Goal: Transaction & Acquisition: Purchase product/service

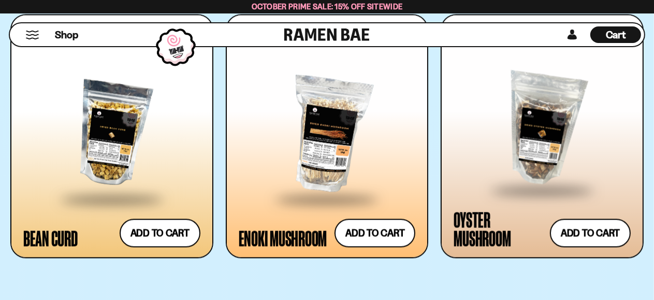
scroll to position [1915, 0]
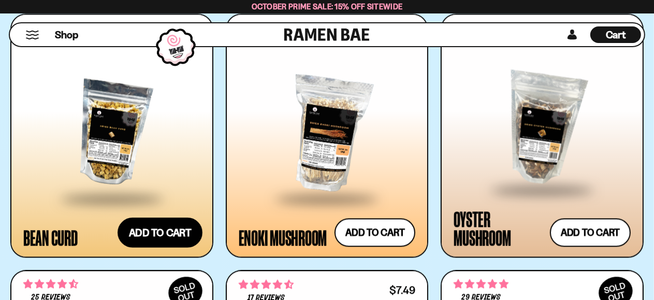
click at [172, 229] on button "Add to cart Add ― Regular price $4.99 Regular price Sale price $4.99 Unit price…" at bounding box center [159, 232] width 85 height 30
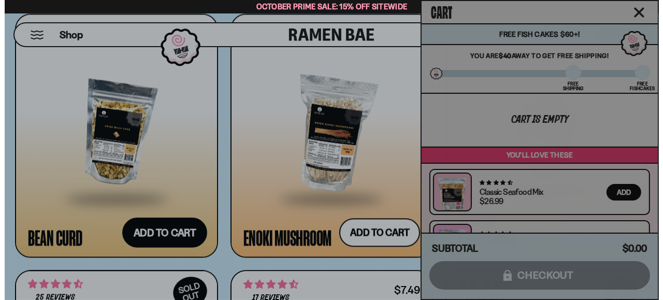
scroll to position [1928, 0]
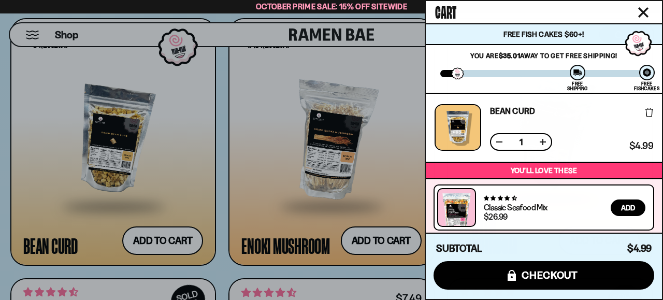
click at [544, 144] on button at bounding box center [542, 142] width 10 height 10
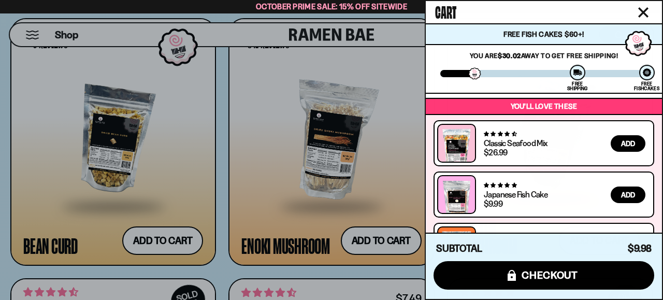
scroll to position [105, 0]
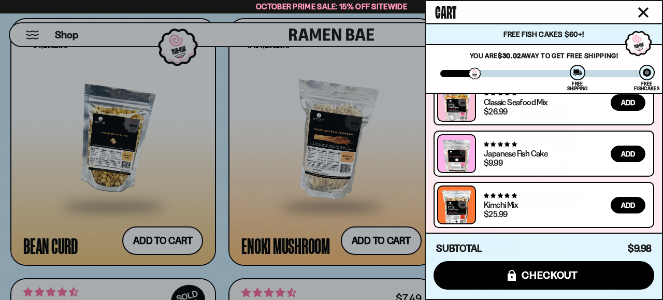
click at [642, 13] on icon "Close cart" at bounding box center [642, 12] width 9 height 9
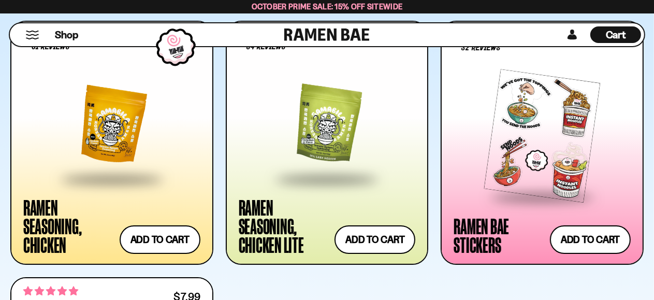
scroll to position [3207, 0]
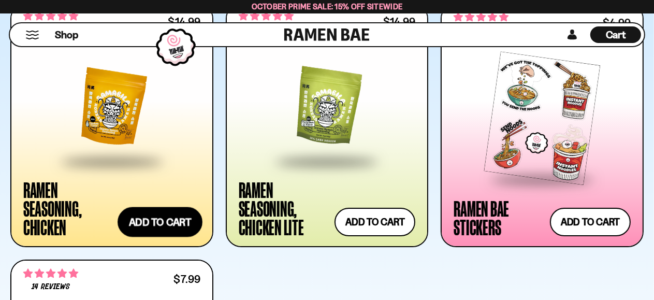
click at [160, 217] on button "Add to cart Add ― Regular price $14.99 Regular price Sale price $14.99 Unit pri…" at bounding box center [159, 222] width 85 height 30
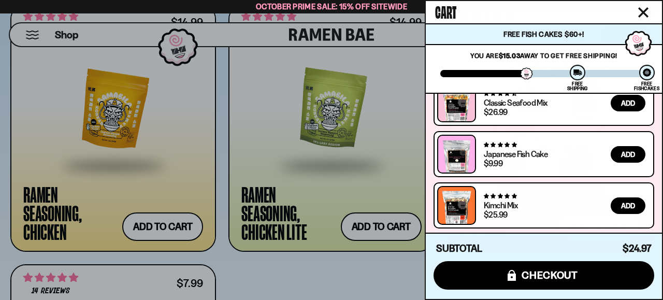
scroll to position [0, 0]
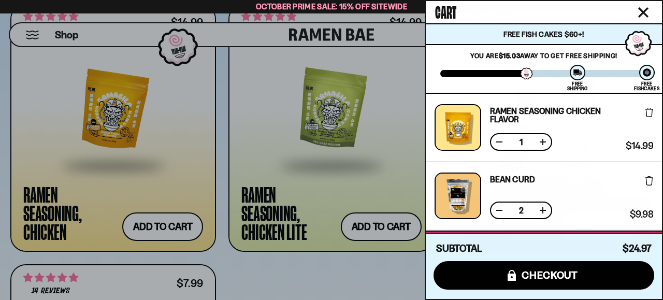
click at [278, 270] on div at bounding box center [331, 150] width 663 height 300
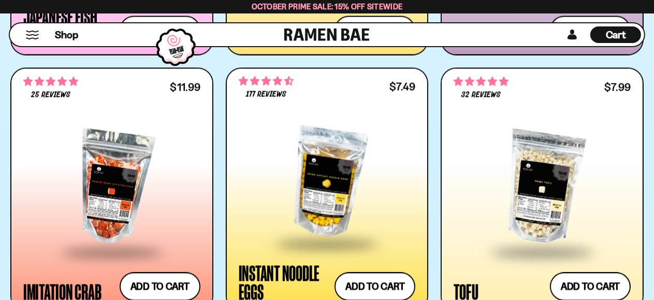
scroll to position [172, 0]
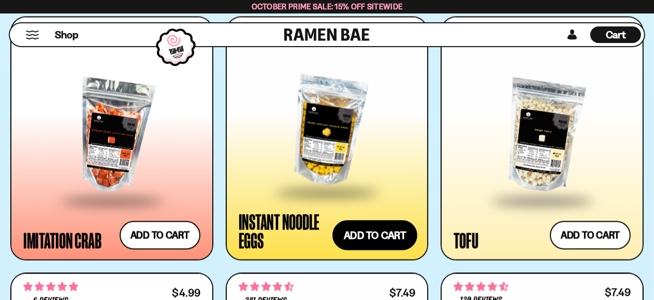
click at [350, 243] on button "Add to cart Add ― Regular price $7.49 Regular price Sale price $7.49 Unit price…" at bounding box center [374, 235] width 85 height 30
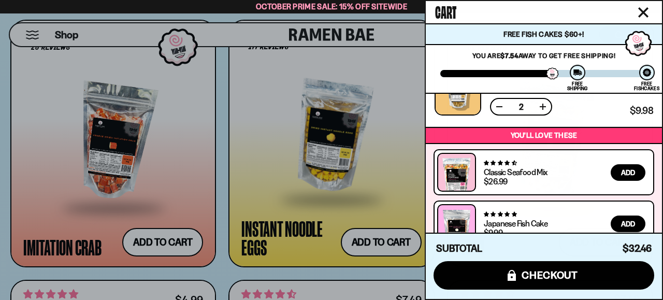
scroll to position [240, 0]
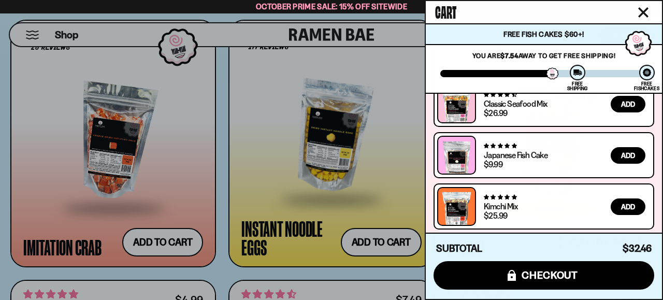
click at [57, 156] on div at bounding box center [331, 150] width 663 height 300
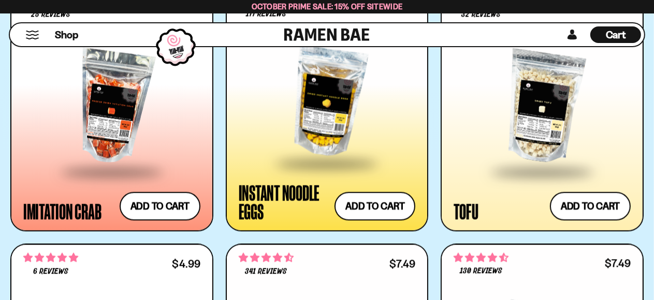
scroll to position [1708, 0]
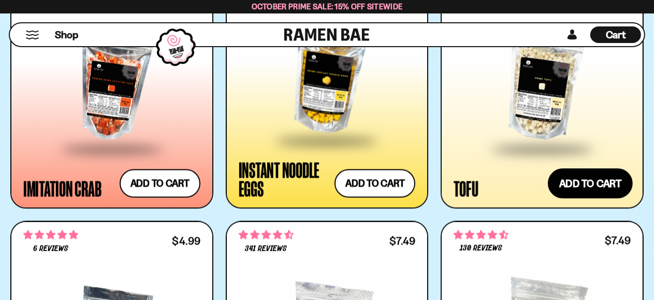
click at [588, 174] on button "Add to cart Add ― Regular price $7.99 Regular price Sale price $7.99 Unit price…" at bounding box center [590, 183] width 85 height 30
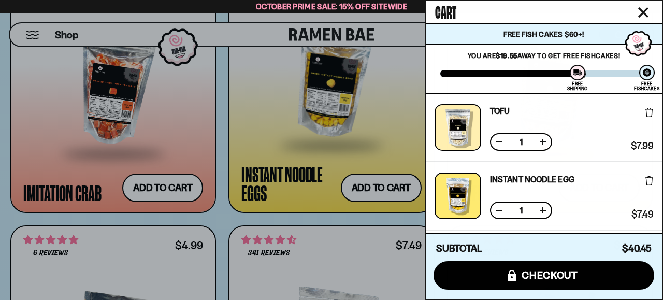
scroll to position [309, 0]
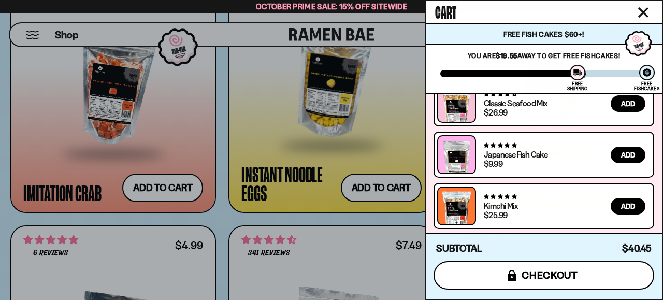
click at [536, 277] on span "checkout" at bounding box center [549, 274] width 56 height 11
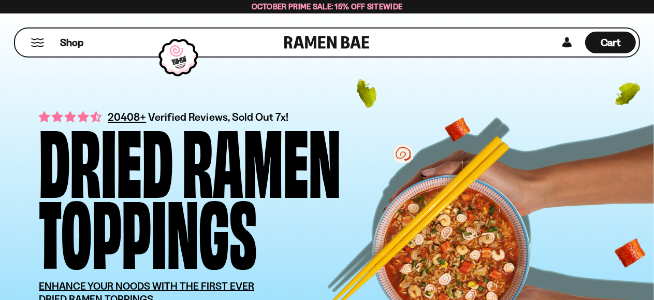
scroll to position [1721, 0]
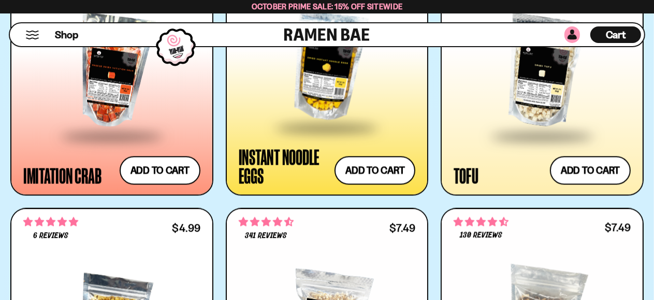
click at [569, 34] on link at bounding box center [572, 34] width 16 height 17
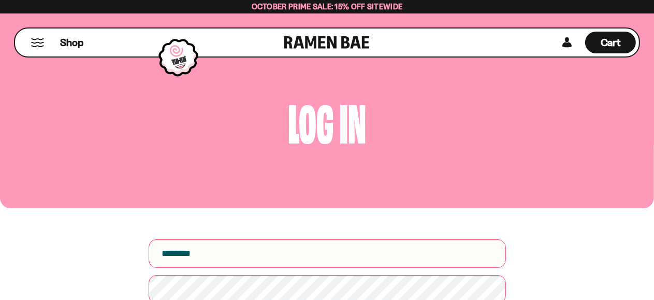
scroll to position [52, 0]
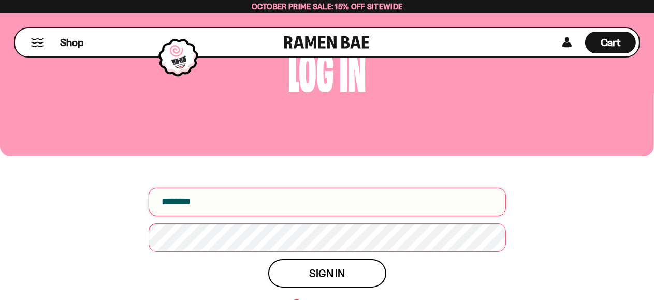
click at [282, 200] on input "email" at bounding box center [327, 201] width 357 height 28
click at [209, 197] on input "email" at bounding box center [327, 201] width 357 height 28
click at [202, 203] on input "email" at bounding box center [327, 201] width 357 height 28
click at [207, 194] on input "email" at bounding box center [327, 201] width 357 height 28
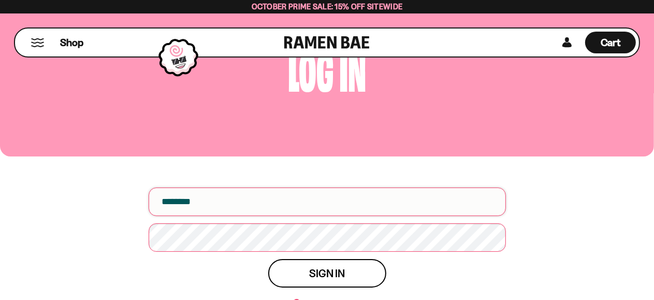
click at [298, 201] on input "email" at bounding box center [327, 201] width 357 height 28
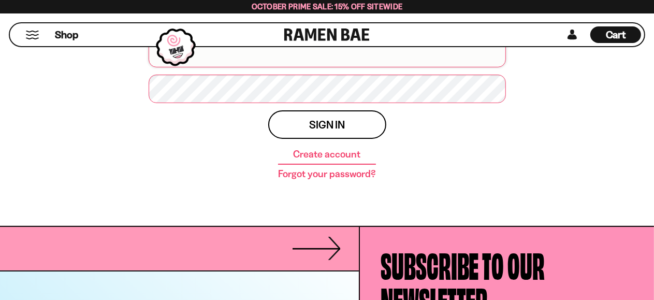
scroll to position [207, 0]
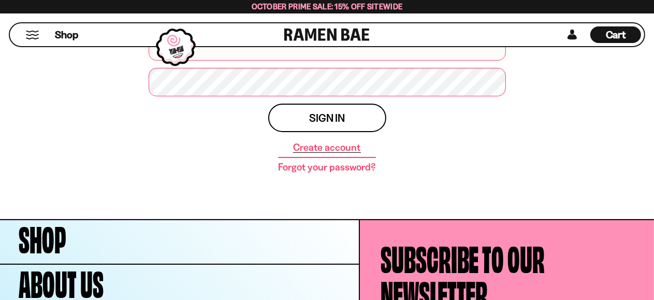
click at [325, 146] on link "Create account" at bounding box center [326, 147] width 67 height 10
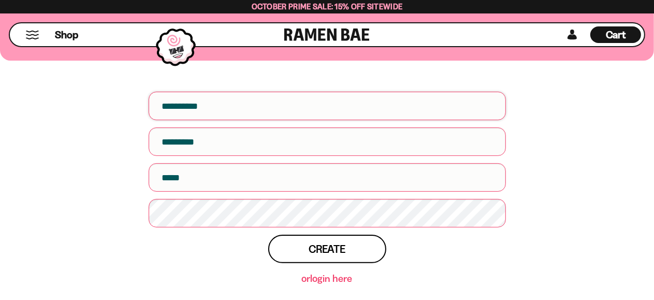
click at [261, 114] on input "First name" at bounding box center [327, 106] width 357 height 28
type input "******"
type input "*********"
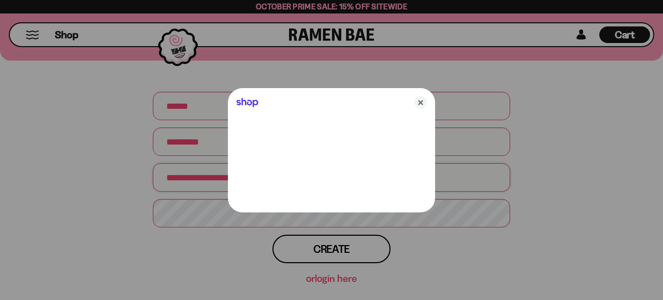
type input "**********"
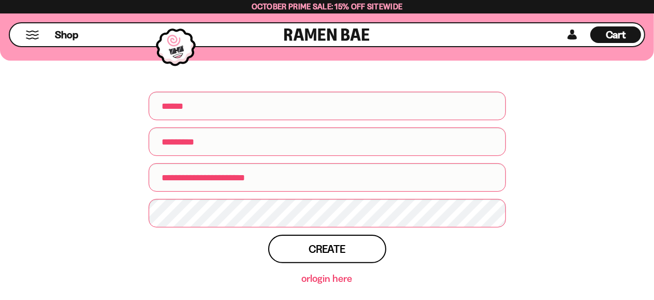
click at [75, 106] on div "**********" at bounding box center [327, 106] width 654 height 496
click at [578, 183] on div "**********" at bounding box center [327, 106] width 654 height 496
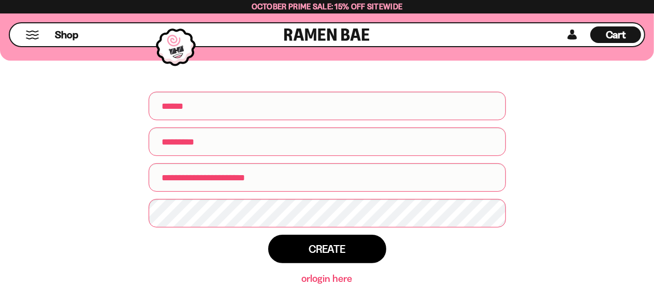
click at [319, 248] on span "Create" at bounding box center [326, 248] width 36 height 11
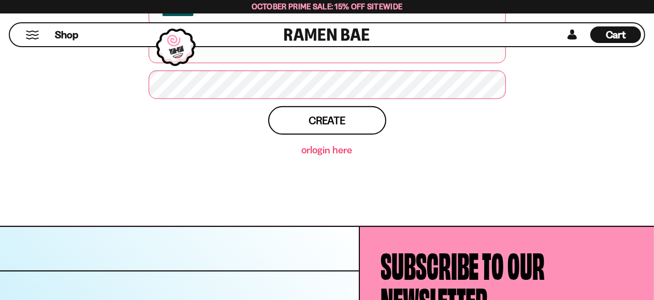
scroll to position [362, 0]
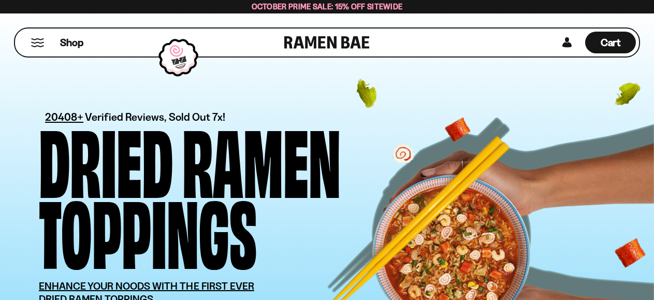
click at [563, 42] on link at bounding box center [567, 43] width 16 height 22
